Goal: Task Accomplishment & Management: Manage account settings

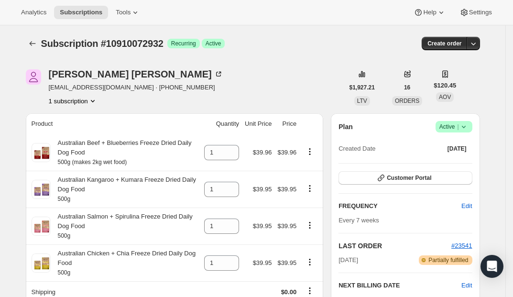
scroll to position [57, 0]
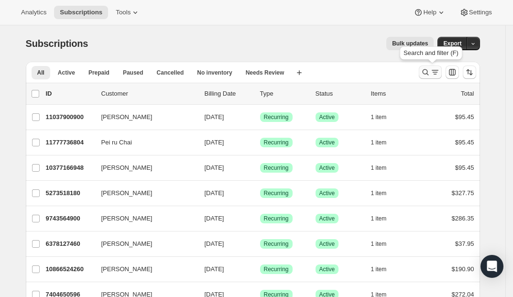
click at [430, 69] on icon "Search and filter results" at bounding box center [426, 72] width 10 height 10
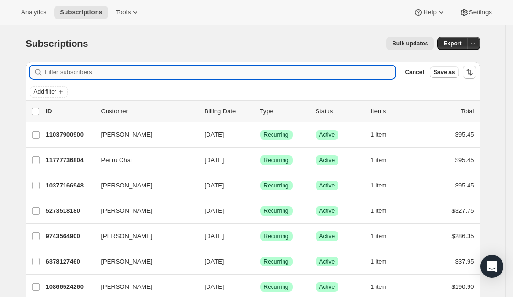
paste input "[EMAIL_ADDRESS][DOMAIN_NAME]"
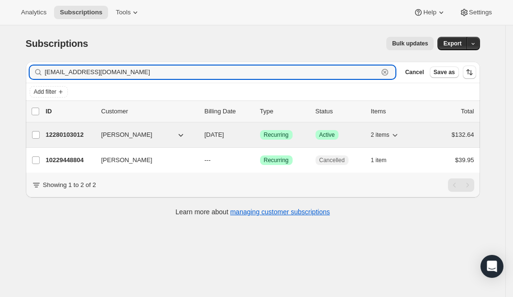
type input "[EMAIL_ADDRESS][DOMAIN_NAME]"
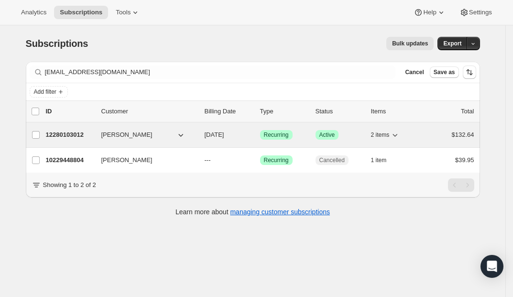
click at [80, 135] on p "12280103012" at bounding box center [70, 135] width 48 height 10
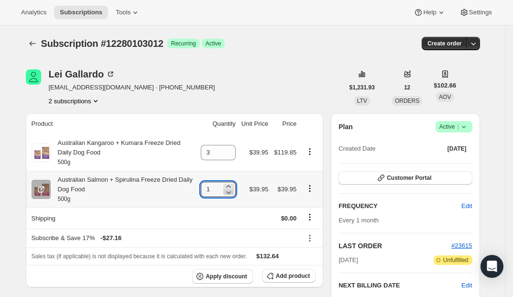
click at [228, 193] on icon at bounding box center [229, 192] width 10 height 10
type input "0"
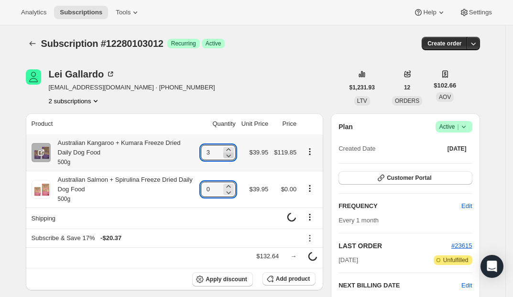
click at [230, 158] on icon at bounding box center [229, 156] width 10 height 10
click at [232, 150] on icon at bounding box center [231, 149] width 4 height 2
click at [232, 150] on icon at bounding box center [229, 150] width 10 height 10
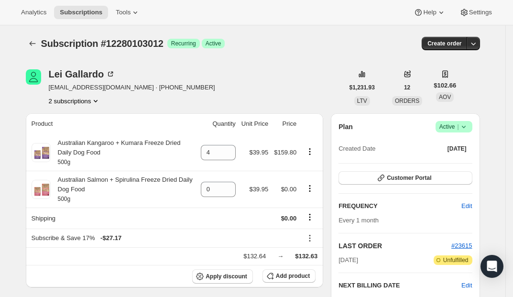
type input "3"
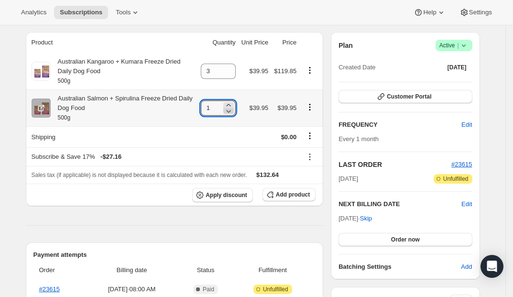
drag, startPoint x: 231, startPoint y: 113, endPoint x: 230, endPoint y: 108, distance: 5.8
click at [231, 113] on icon at bounding box center [229, 111] width 10 height 10
type input "0"
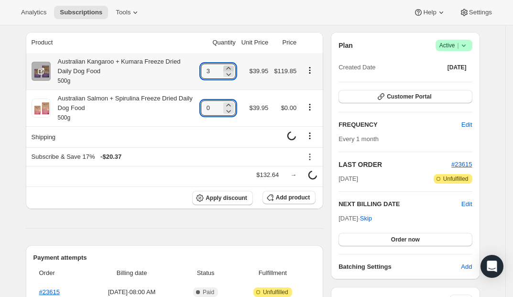
click at [228, 68] on icon at bounding box center [228, 68] width 4 height 2
type input "4"
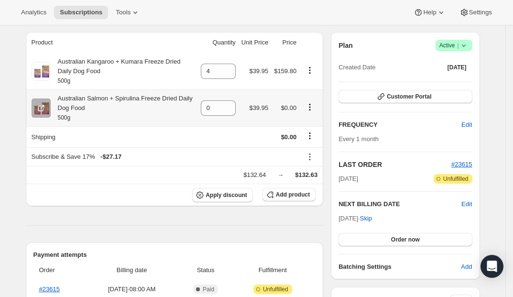
click at [311, 110] on icon "Product actions" at bounding box center [309, 109] width 1 height 1
click at [310, 127] on span "Remove" at bounding box center [305, 127] width 23 height 7
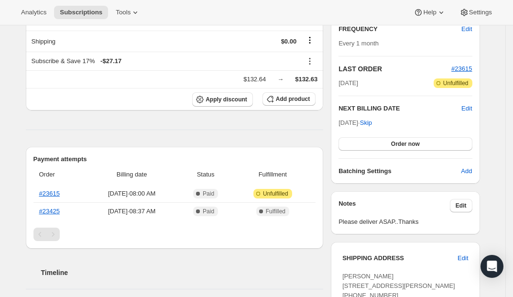
scroll to position [0, 0]
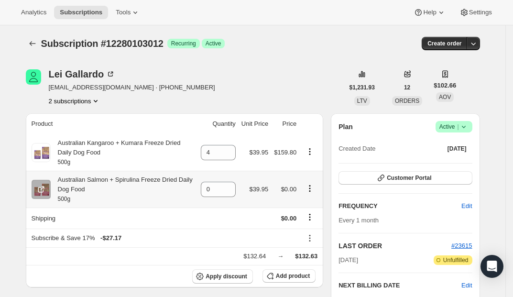
click at [316, 181] on td at bounding box center [311, 189] width 24 height 37
click at [313, 187] on icon "Product actions" at bounding box center [310, 189] width 10 height 10
click at [307, 209] on span "Remove" at bounding box center [305, 208] width 23 height 7
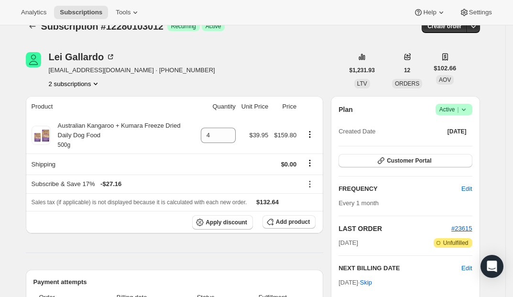
scroll to position [15, 0]
